Goal: Task Accomplishment & Management: Manage account settings

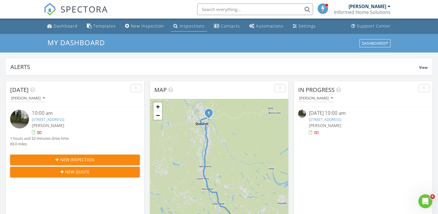
click at [180, 26] on div "Inspections" at bounding box center [192, 26] width 25 height 6
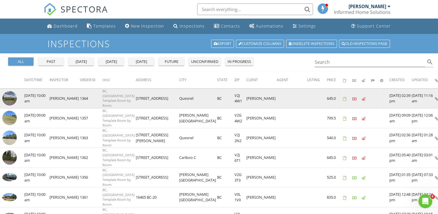
click at [7, 96] on img at bounding box center [9, 98] width 14 height 14
